Goal: Register for event/course

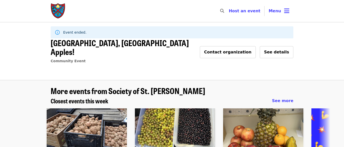
drag, startPoint x: 58, startPoint y: 11, endPoint x: 35, endPoint y: 22, distance: 25.3
click at [58, 11] on img "Main navigation" at bounding box center [58, 11] width 15 height 16
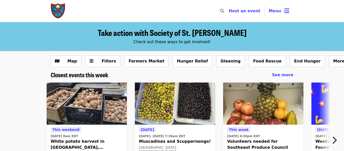
click at [287, 76] on span "See more" at bounding box center [282, 74] width 21 height 5
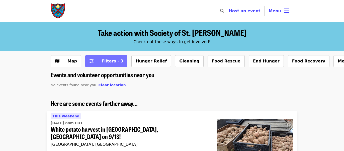
click at [103, 65] on button "Filters · 3" at bounding box center [106, 61] width 42 height 12
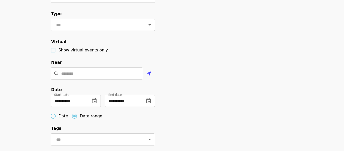
scroll to position [150, 0]
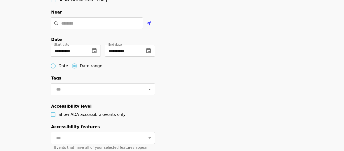
click at [149, 53] on icon "change date" at bounding box center [148, 50] width 5 height 5
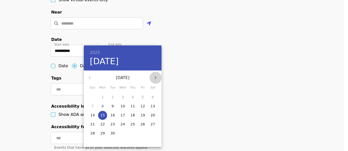
click at [158, 76] on icon "button" at bounding box center [155, 78] width 6 height 6
click at [142, 133] on p "31" at bounding box center [142, 133] width 5 height 5
type input "**********"
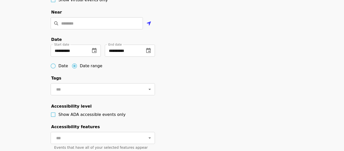
scroll to position [226, 0]
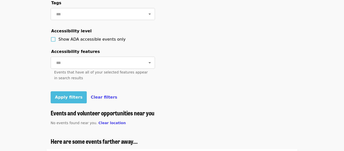
click at [69, 99] on span "Apply filters" at bounding box center [69, 97] width 28 height 5
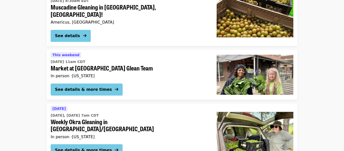
scroll to position [1428, 0]
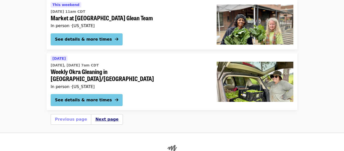
click at [99, 116] on button "Next page" at bounding box center [106, 119] width 23 height 6
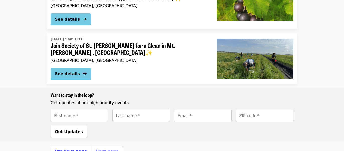
scroll to position [110, 0]
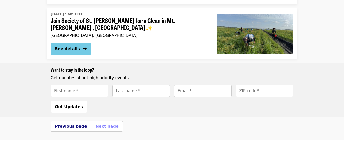
click at [60, 126] on button "Previous page" at bounding box center [71, 126] width 32 height 6
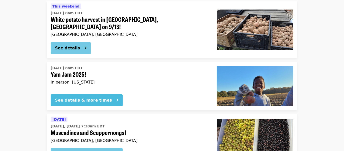
scroll to position [376, 0]
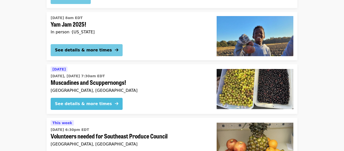
click at [81, 101] on div "See details & more times" at bounding box center [83, 104] width 57 height 6
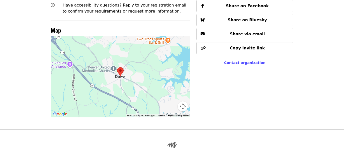
scroll to position [331, 0]
